Goal: Find specific page/section: Find specific page/section

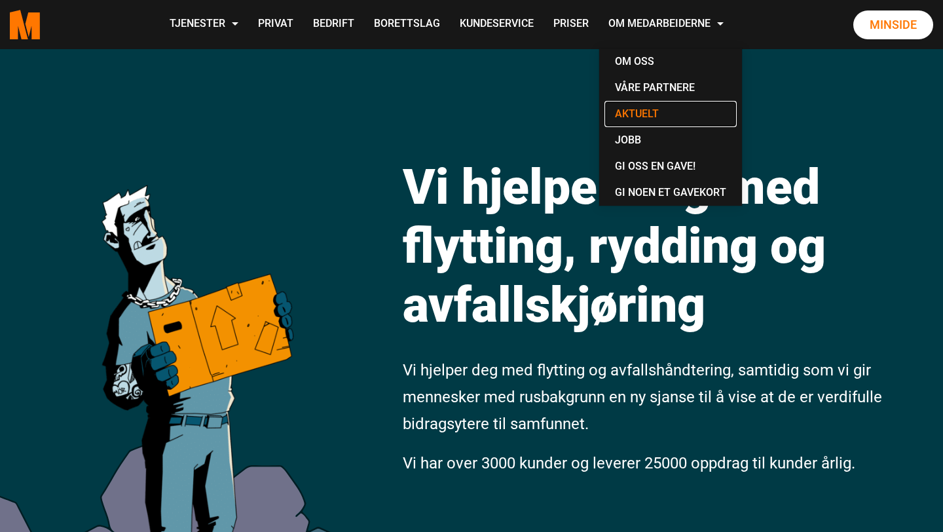
click at [646, 116] on link "Aktuelt" at bounding box center [670, 114] width 132 height 26
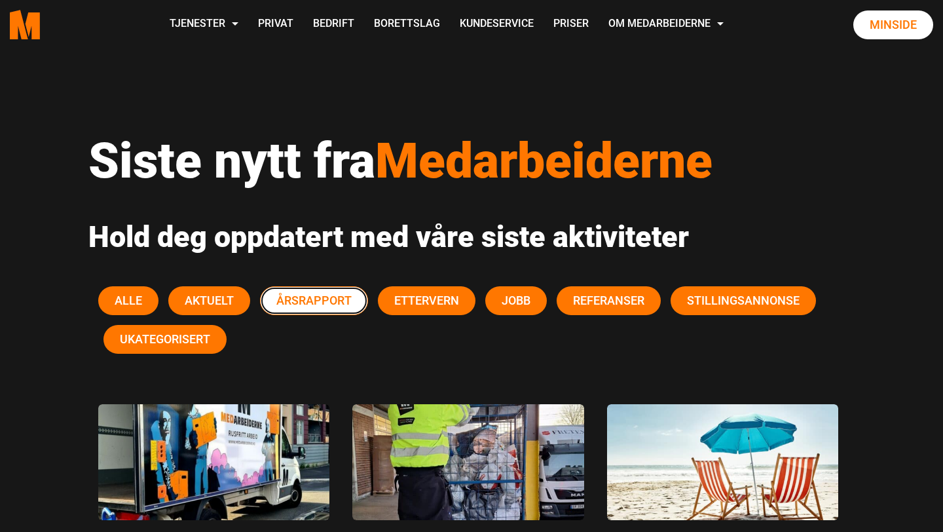
click at [304, 298] on span "Årsrapport" at bounding box center [313, 300] width 75 height 14
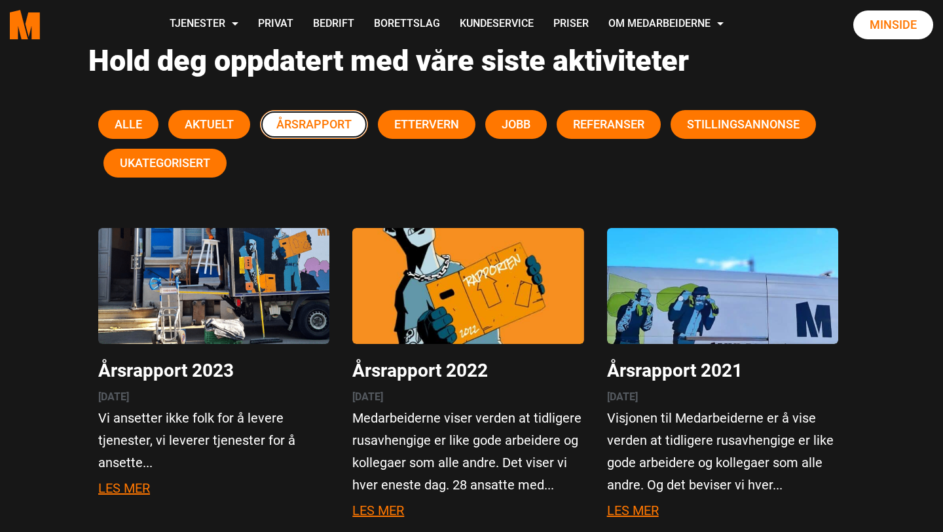
scroll to position [185, 0]
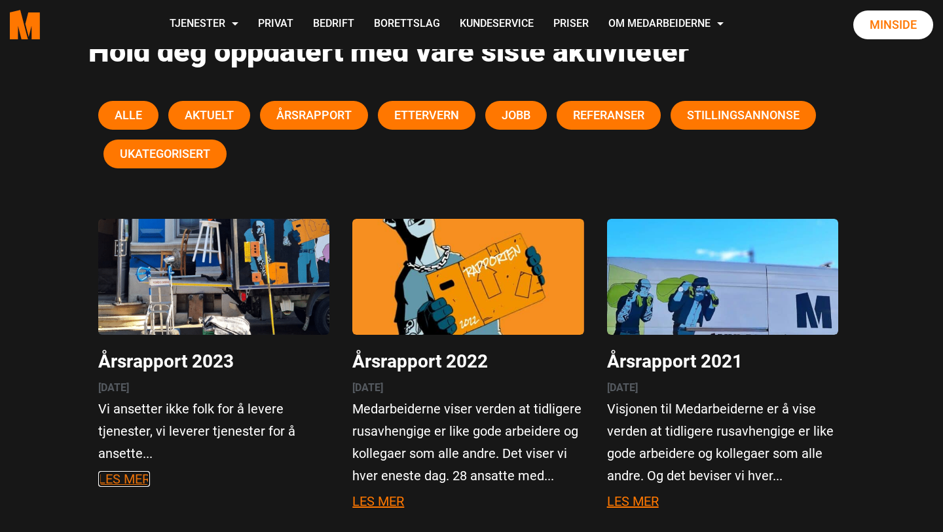
click at [121, 479] on link "Les mer" at bounding box center [124, 479] width 52 height 16
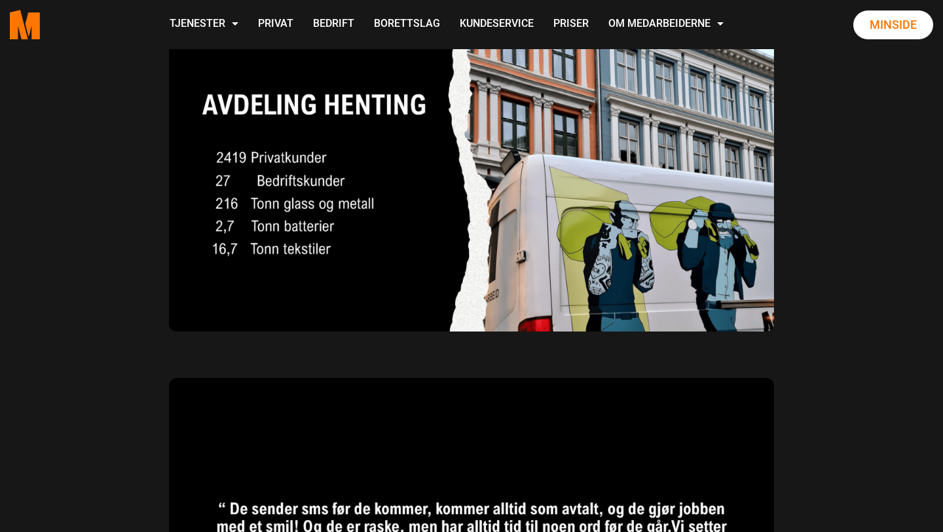
scroll to position [2170, 0]
